Goal: Task Accomplishment & Management: Manage account settings

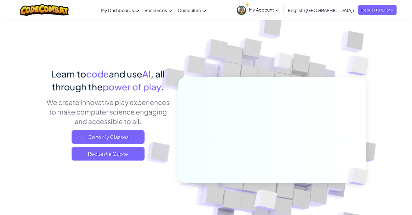
click at [279, 12] on span "My Account" at bounding box center [264, 10] width 30 height 6
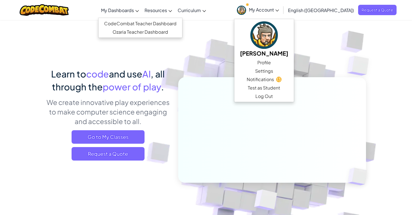
click at [142, 13] on link "My Dashboards" at bounding box center [120, 10] width 44 height 15
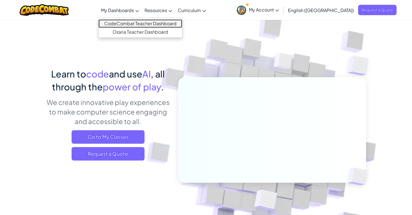
click at [149, 24] on link "CodeCombat Teacher Dashboard" at bounding box center [141, 23] width 84 height 8
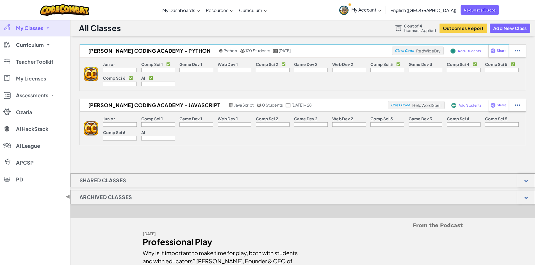
click at [416, 51] on span "Add Students" at bounding box center [469, 50] width 23 height 3
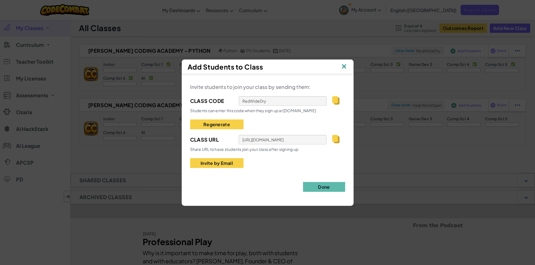
click at [335, 140] on img at bounding box center [335, 139] width 7 height 8
click at [342, 67] on img at bounding box center [343, 67] width 7 height 8
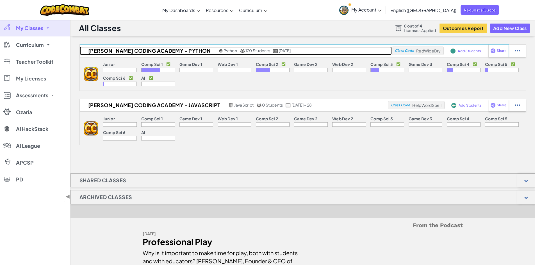
click at [165, 52] on h2 "[PERSON_NAME] Coding Academy - Python" at bounding box center [149, 51] width 138 height 8
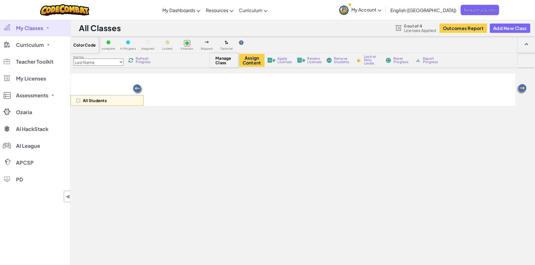
select select "56462f935afde0c6fd30fc8c"
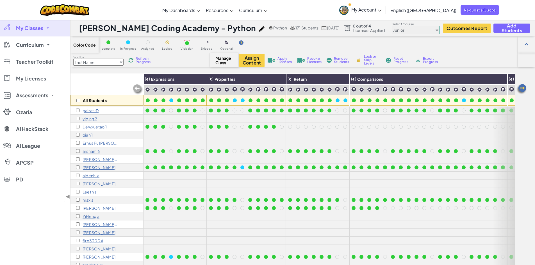
click at [337, 6] on div "Toggle navigation My Dashboards CodeCombat Teacher Dashboard Ozaria Teacher Das…" at bounding box center [268, 10] width 538 height 20
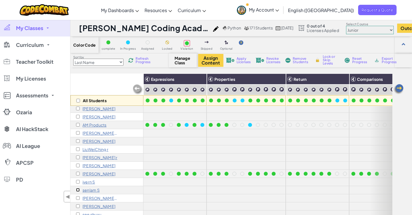
click at [77, 189] on input "checkbox" at bounding box center [78, 190] width 4 height 4
checkbox input "true"
click at [245, 62] on span "Apply Licenses" at bounding box center [244, 60] width 14 height 7
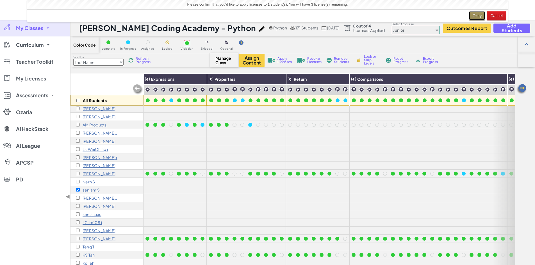
click at [474, 13] on button "Okay" at bounding box center [477, 16] width 17 height 10
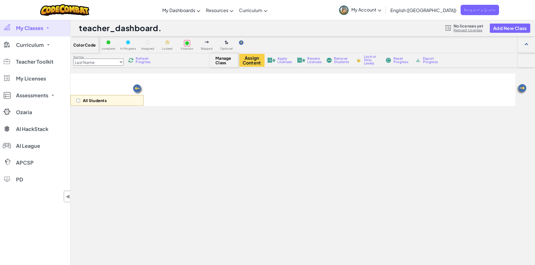
select select "56462f935afde0c6fd30fc8c"
